Goal: Find specific page/section: Find specific page/section

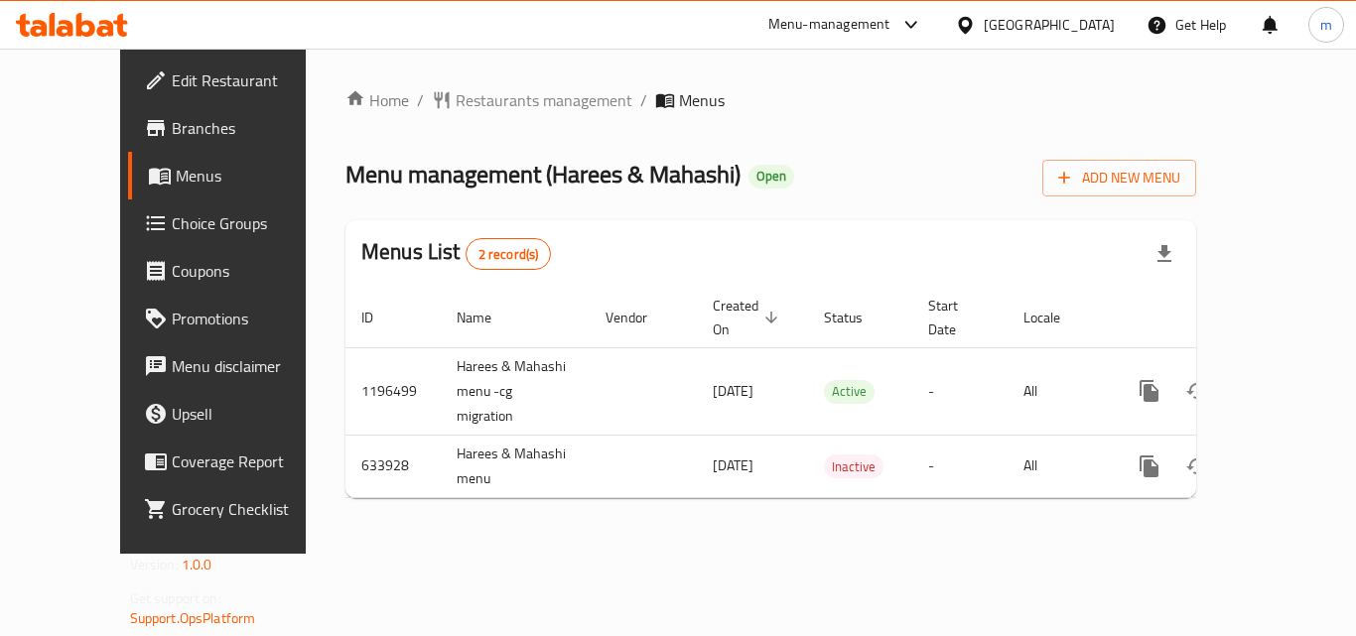
click at [1041, 23] on div "[GEOGRAPHIC_DATA]" at bounding box center [1049, 25] width 131 height 22
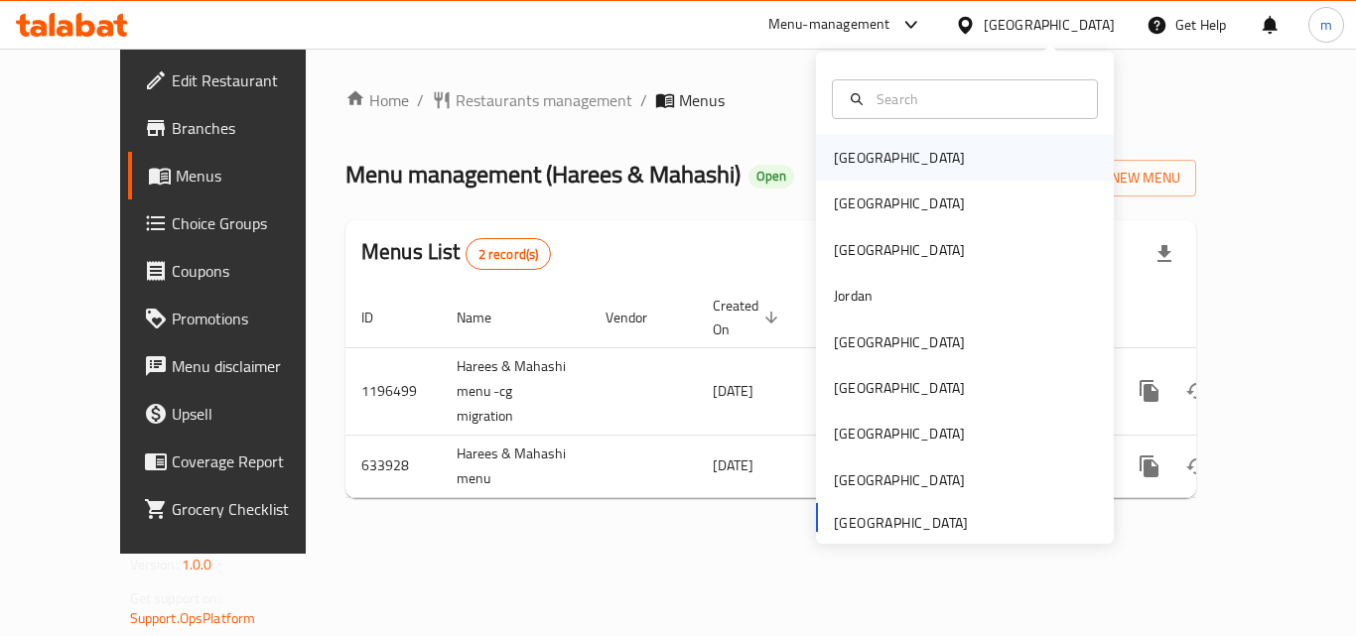
click at [841, 164] on div "[GEOGRAPHIC_DATA]" at bounding box center [899, 158] width 131 height 22
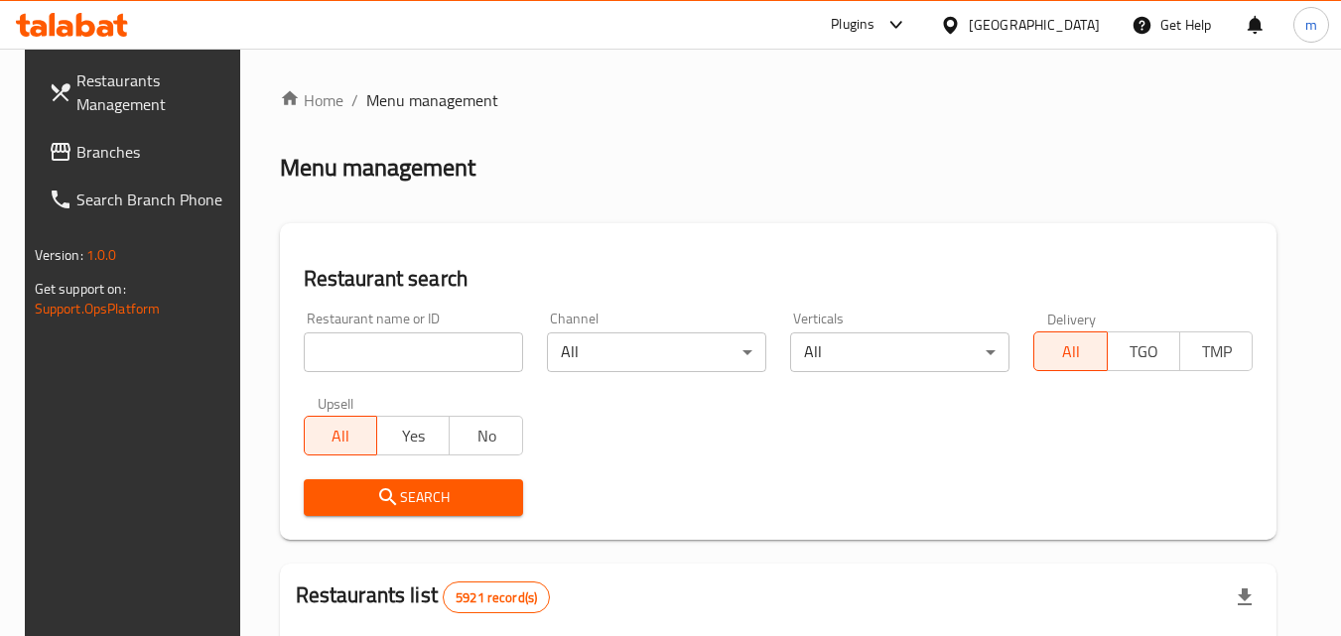
click at [104, 158] on span "Branches" at bounding box center [154, 152] width 157 height 24
